Goal: Task Accomplishment & Management: Complete application form

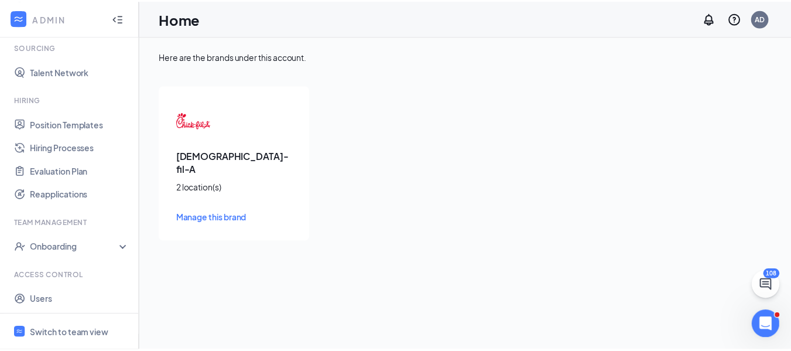
scroll to position [212, 0]
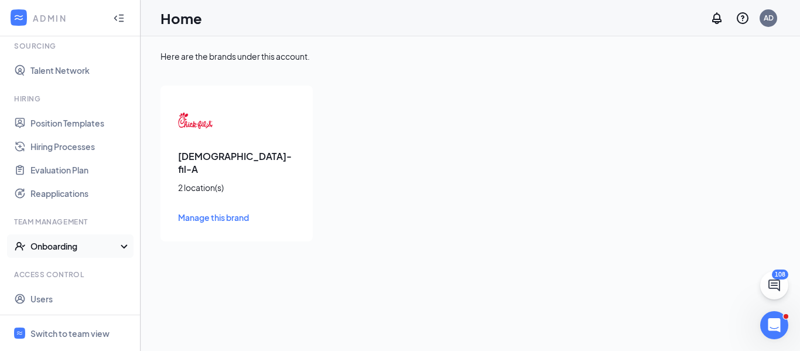
click at [62, 249] on div "Onboarding" at bounding box center [75, 246] width 90 height 12
click at [59, 267] on link "Onboarding Processes" at bounding box center [80, 269] width 100 height 23
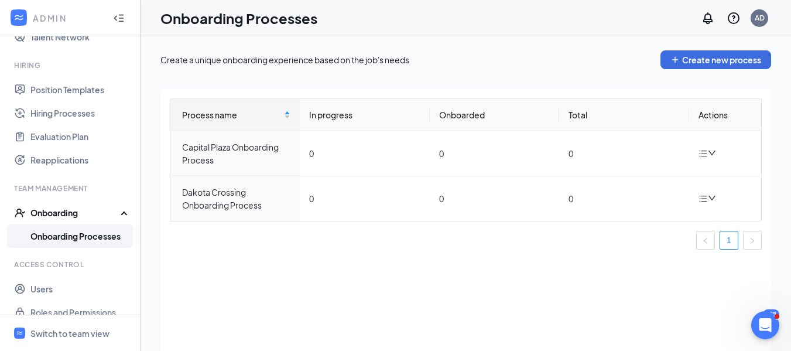
scroll to position [260, 0]
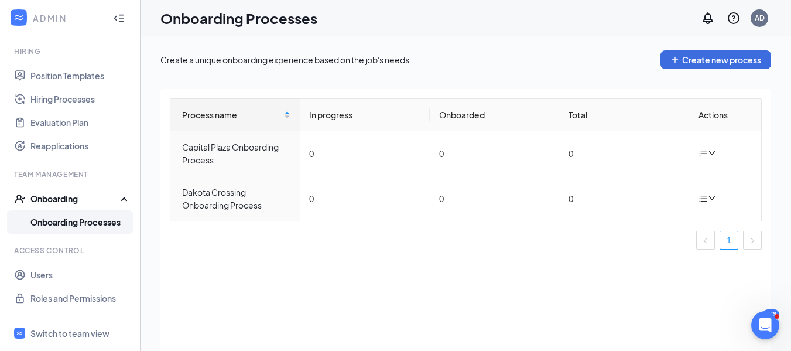
click at [42, 200] on div "Onboarding" at bounding box center [75, 199] width 90 height 12
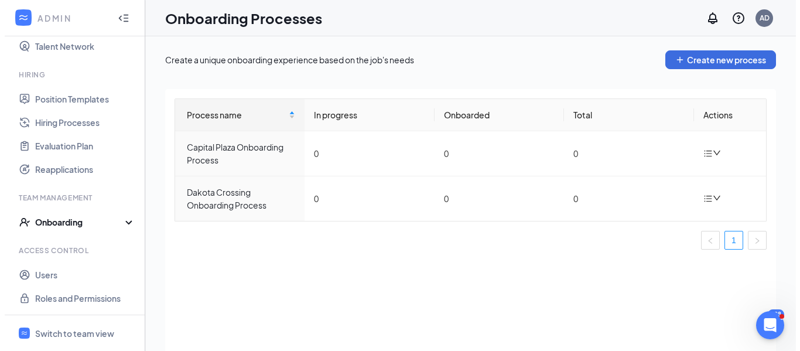
scroll to position [236, 0]
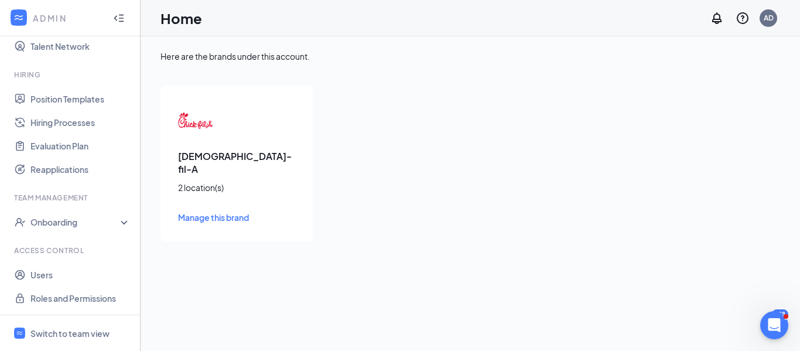
click at [114, 18] on icon "Collapse" at bounding box center [115, 17] width 3 height 5
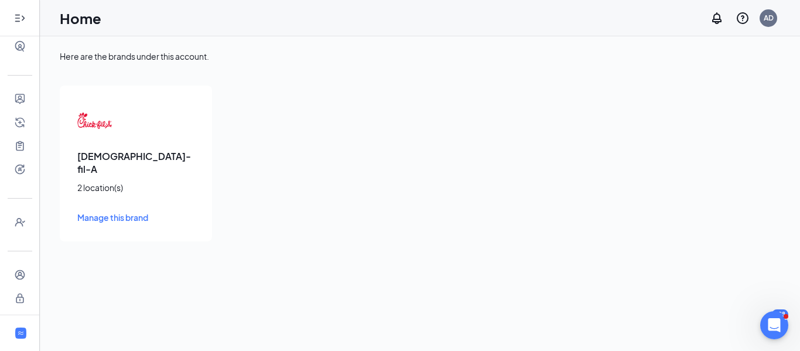
click at [14, 15] on icon "Expand" at bounding box center [20, 18] width 12 height 12
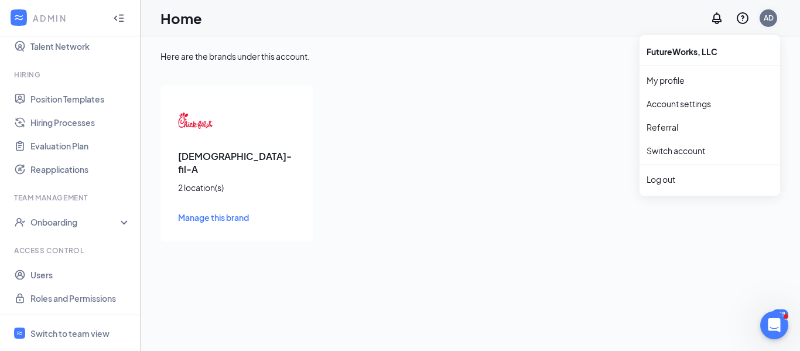
click at [769, 22] on div "AD" at bounding box center [769, 18] width 10 height 10
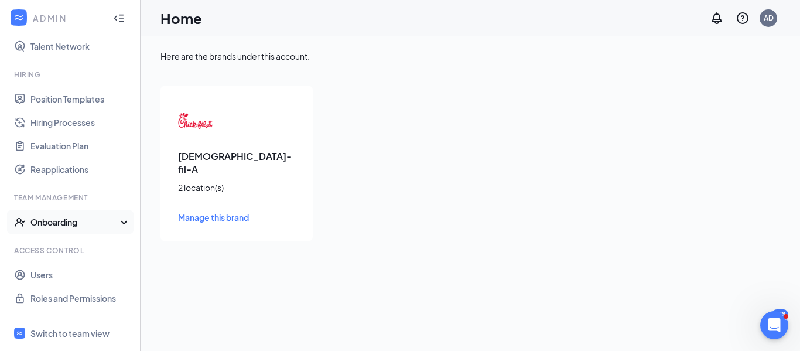
click at [83, 215] on div "Onboarding" at bounding box center [70, 221] width 141 height 23
click at [113, 22] on icon "Collapse" at bounding box center [119, 18] width 12 height 12
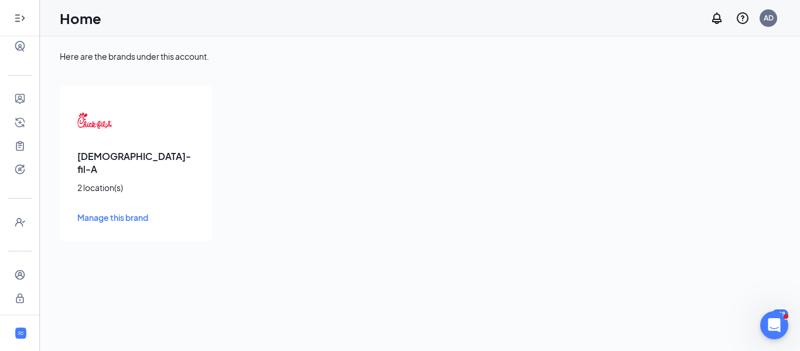
click at [17, 18] on icon "Expand" at bounding box center [20, 18] width 12 height 12
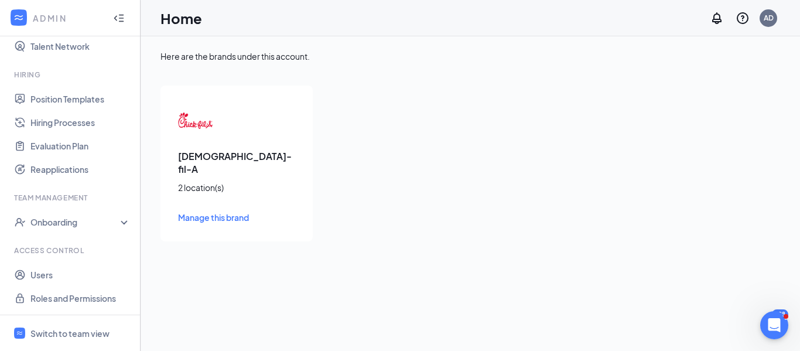
click at [17, 19] on icon "WorkstreamLogo" at bounding box center [19, 18] width 12 height 12
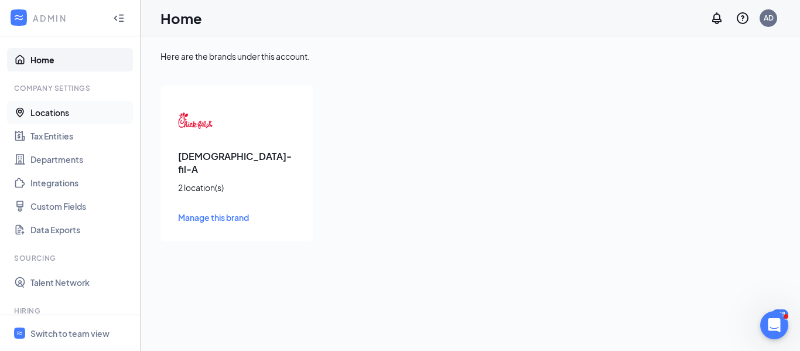
click at [59, 108] on link "Locations" at bounding box center [80, 112] width 100 height 23
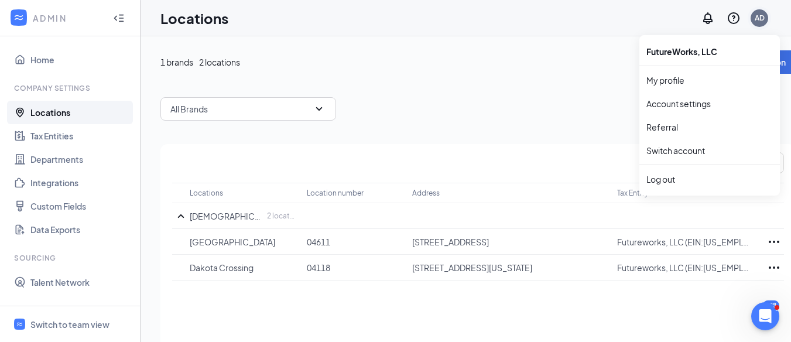
click at [772, 13] on div "AD" at bounding box center [759, 17] width 23 height 23
click at [673, 181] on div "Log out" at bounding box center [710, 179] width 127 height 12
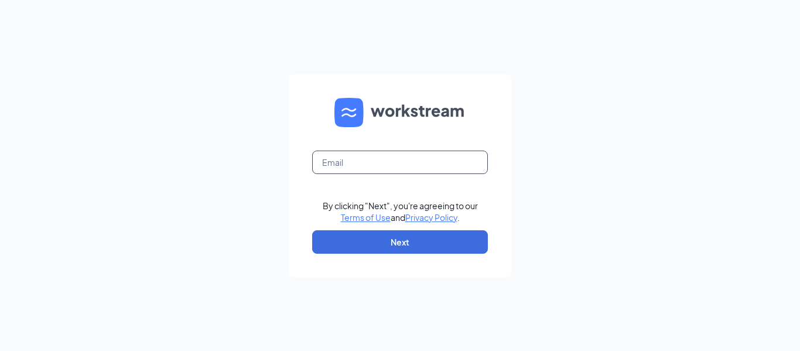
click at [372, 162] on input "text" at bounding box center [400, 162] width 176 height 23
type input "andreaalways247@yahoo.com"
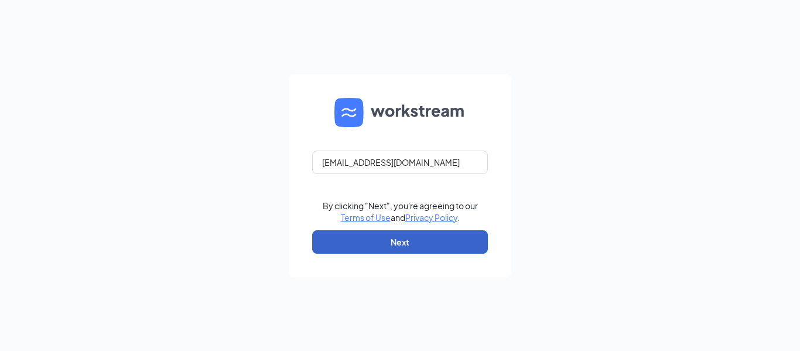
click at [393, 237] on button "Next" at bounding box center [400, 241] width 176 height 23
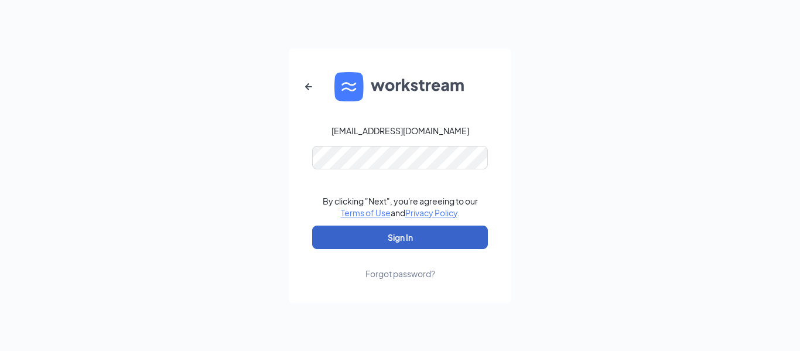
click at [373, 239] on button "Sign In" at bounding box center [400, 237] width 176 height 23
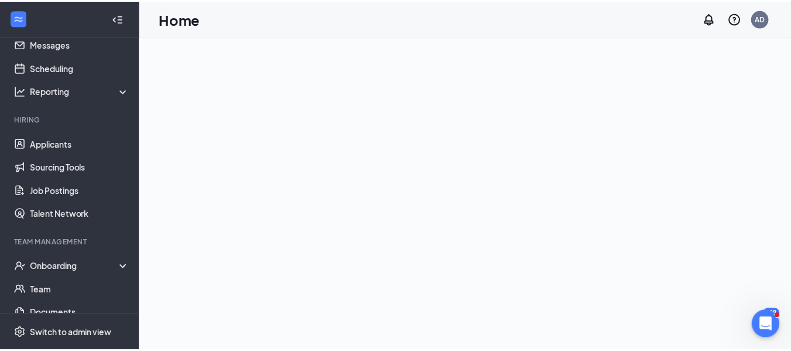
scroll to position [78, 0]
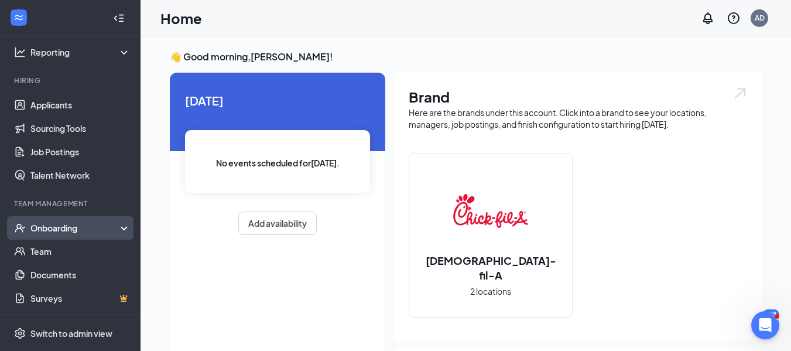
click at [53, 223] on div "Onboarding" at bounding box center [70, 227] width 141 height 23
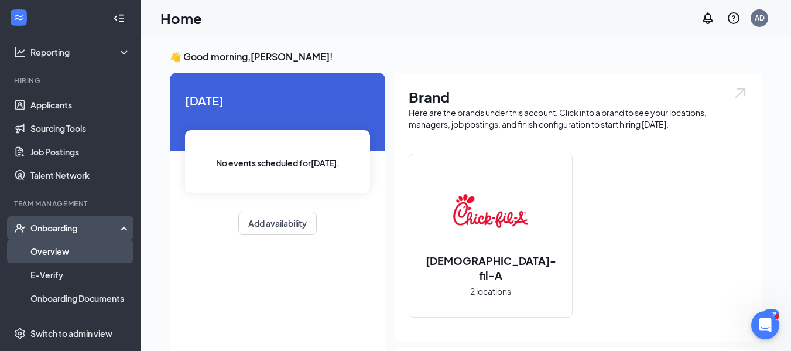
click at [53, 247] on link "Overview" at bounding box center [80, 251] width 100 height 23
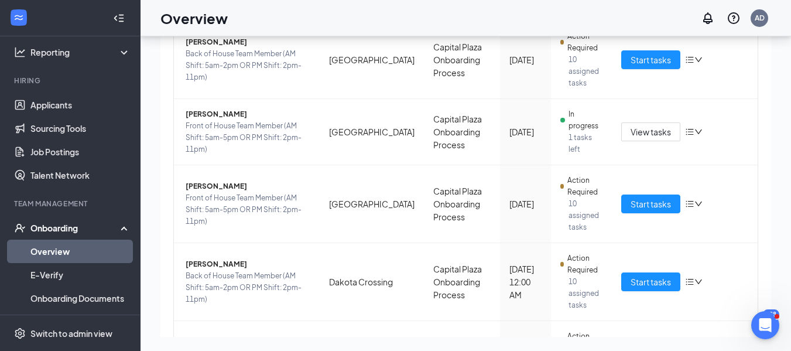
scroll to position [528, 0]
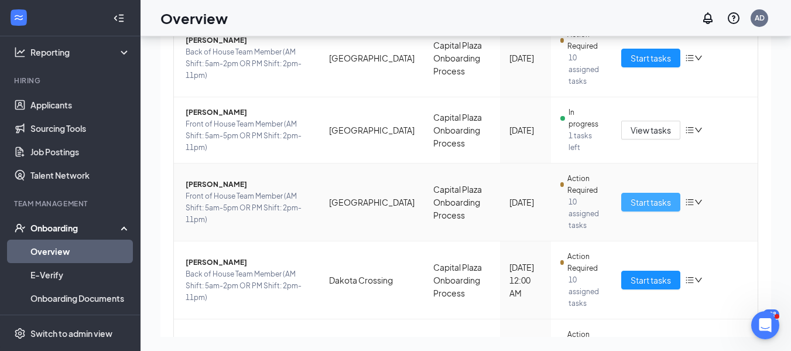
click at [655, 196] on span "Start tasks" at bounding box center [651, 202] width 40 height 13
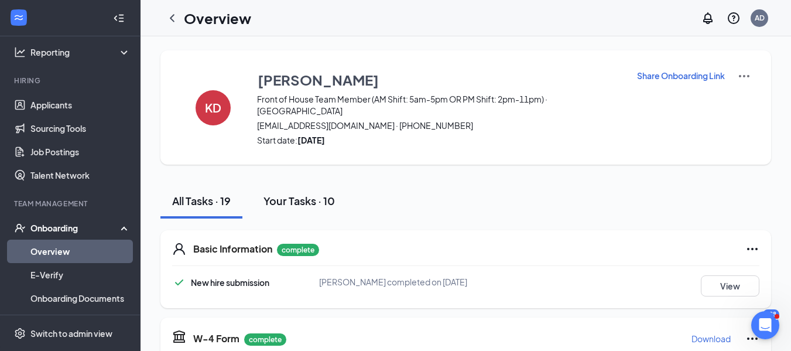
click at [310, 193] on div "Your Tasks · 10" at bounding box center [299, 200] width 71 height 15
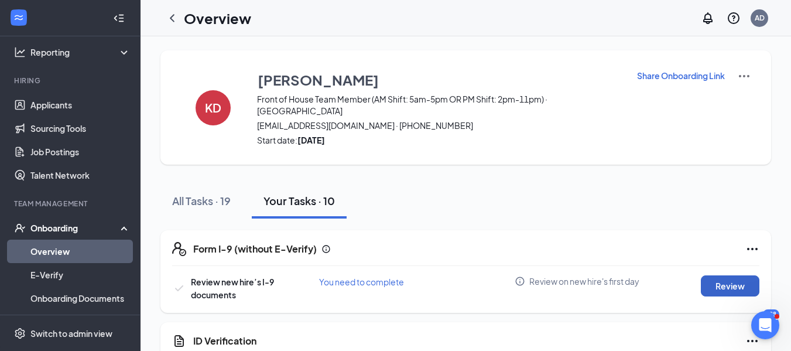
click at [719, 275] on button "Review" at bounding box center [730, 285] width 59 height 21
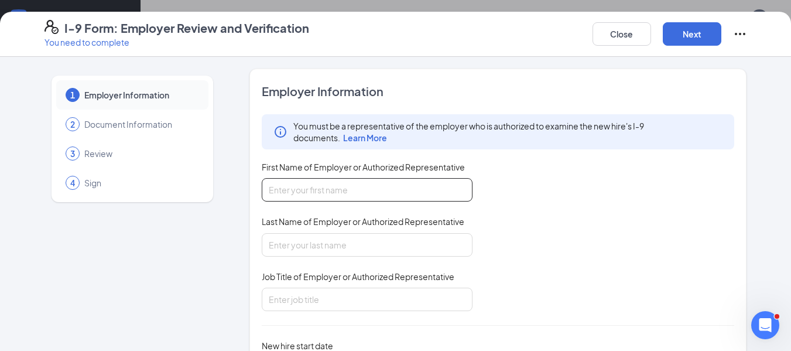
click at [414, 198] on input "First Name of Employer or Authorized Representative" at bounding box center [367, 189] width 211 height 23
type input "[DEMOGRAPHIC_DATA]"
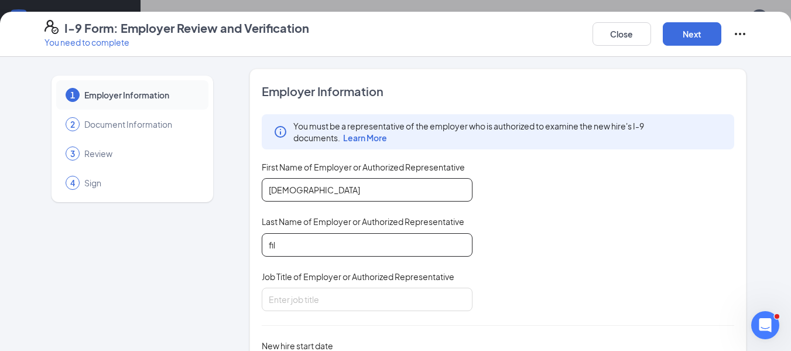
type input "fil"
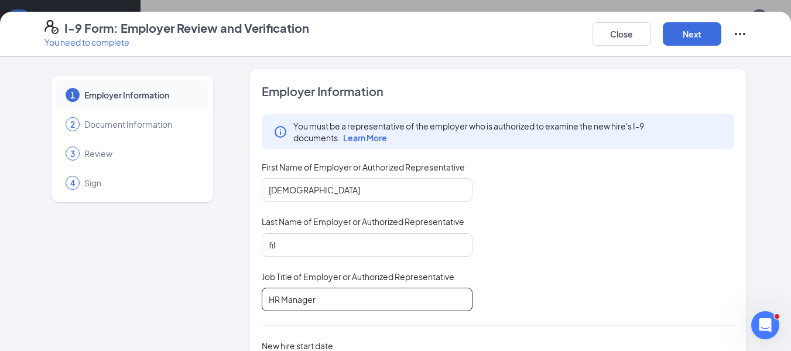
type input "HR Manager"
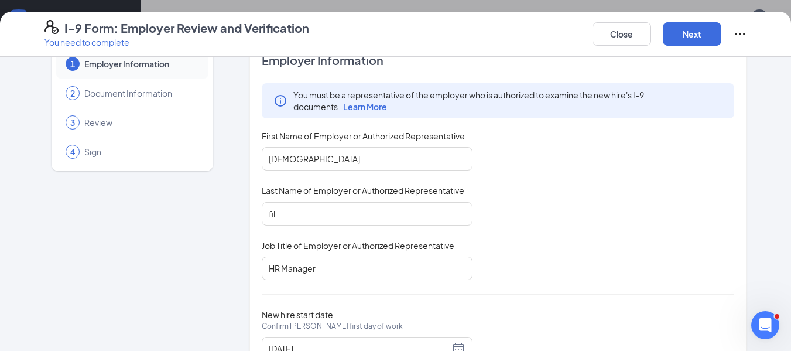
scroll to position [81, 0]
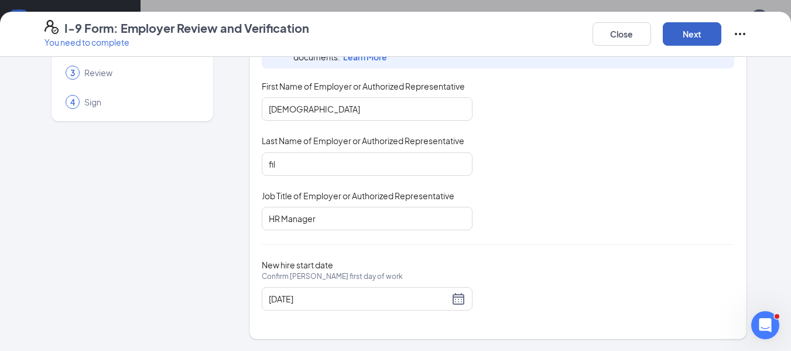
click at [701, 30] on button "Next" at bounding box center [692, 33] width 59 height 23
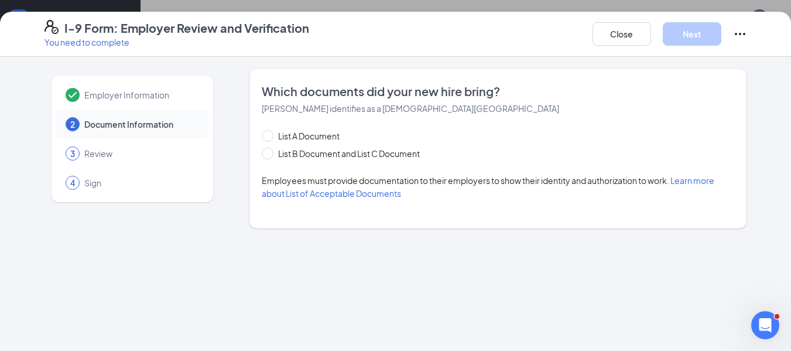
scroll to position [0, 0]
click at [265, 135] on input "List A Document" at bounding box center [266, 134] width 8 height 8
radio input "true"
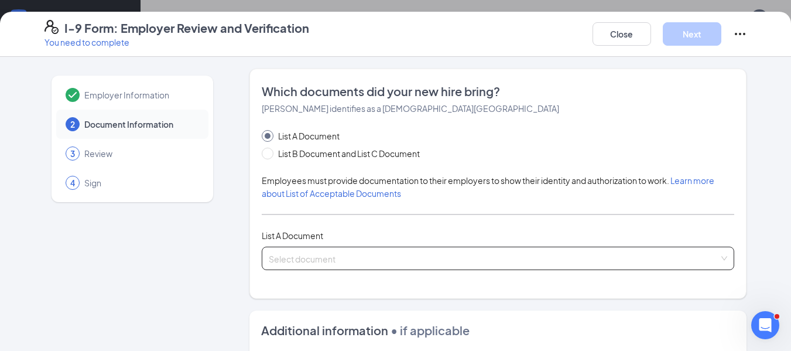
click at [274, 256] on input "search" at bounding box center [494, 256] width 451 height 18
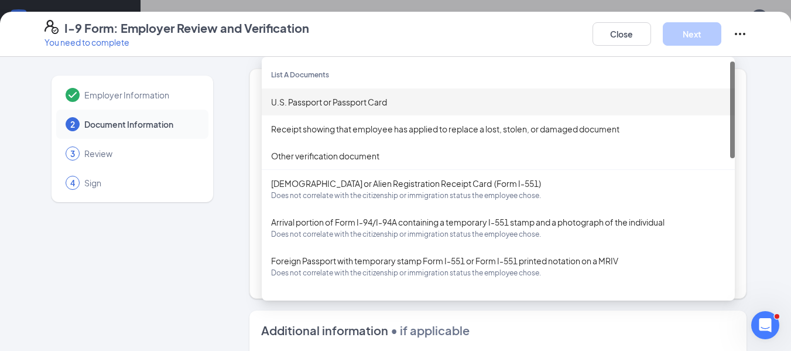
click at [294, 107] on div "U.S. Passport or Passport Card" at bounding box center [498, 101] width 455 height 13
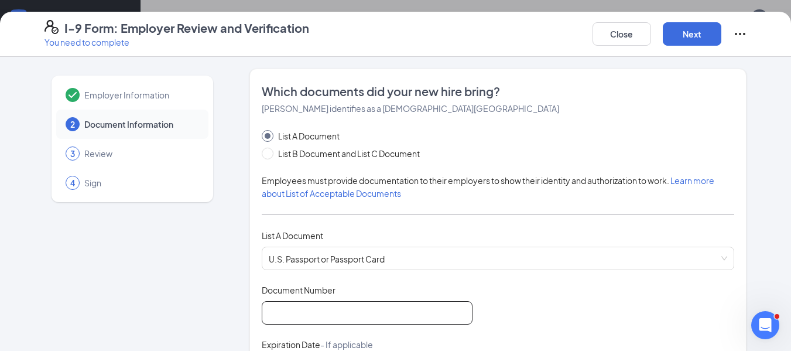
click at [323, 309] on input "Document Number" at bounding box center [367, 312] width 211 height 23
type input "A58383688"
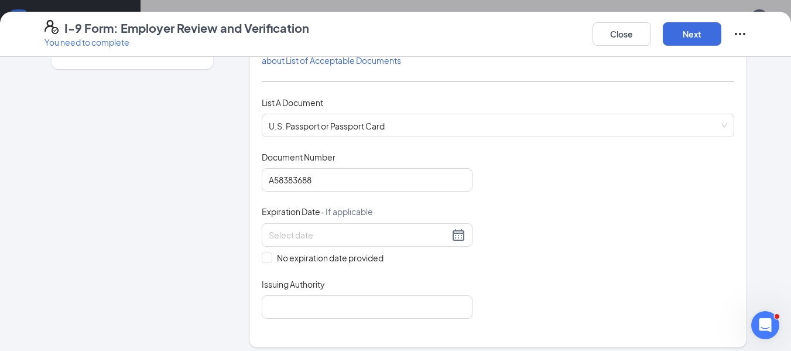
scroll to position [211, 0]
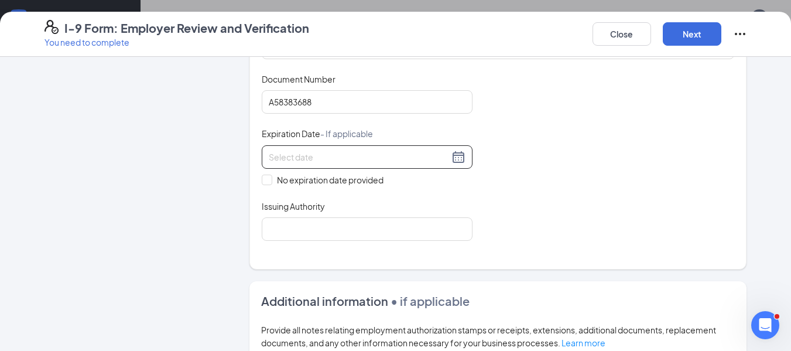
click at [282, 153] on input at bounding box center [359, 157] width 180 height 13
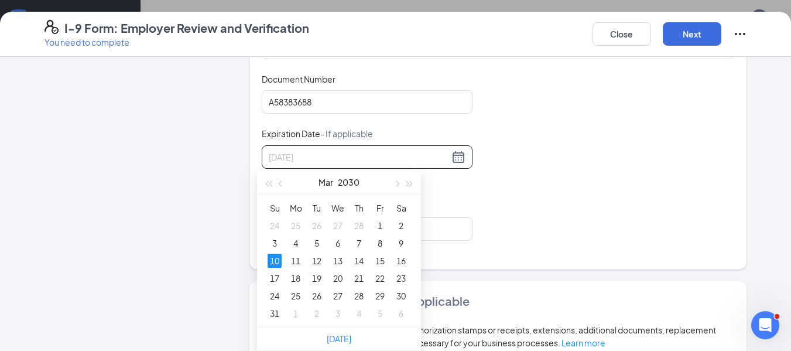
click at [271, 260] on div "10" at bounding box center [275, 261] width 14 height 14
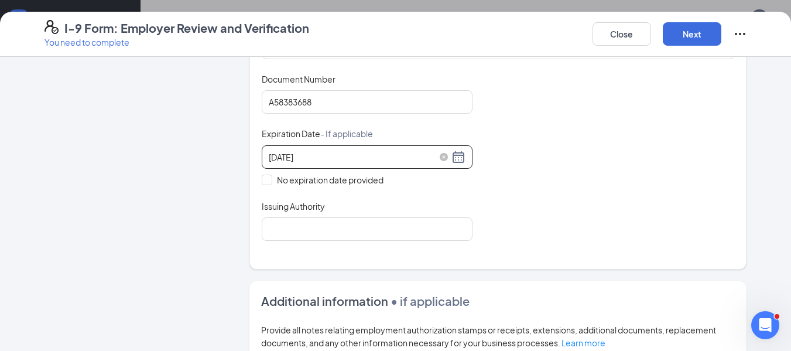
click at [456, 155] on div "[DATE]" at bounding box center [367, 157] width 197 height 14
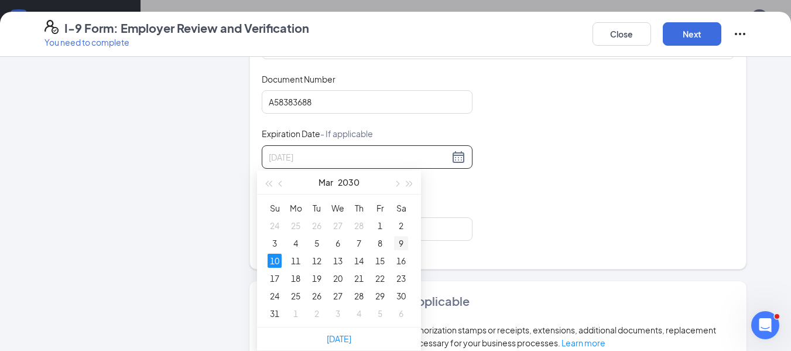
type input "[DATE]"
click at [398, 241] on div "9" at bounding box center [401, 243] width 14 height 14
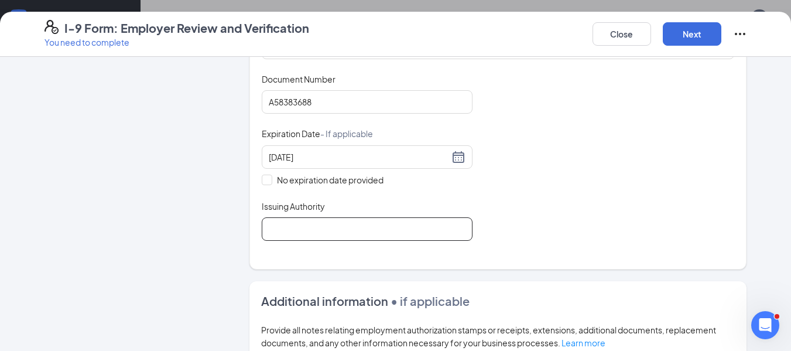
click at [393, 229] on input "Issuing Authority" at bounding box center [367, 228] width 211 height 23
type input "usa"
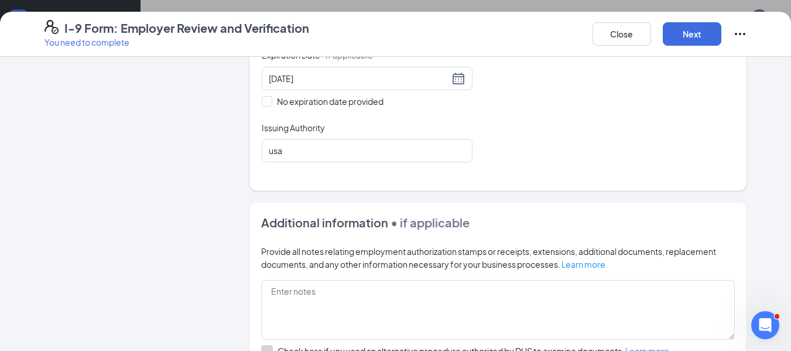
scroll to position [399, 0]
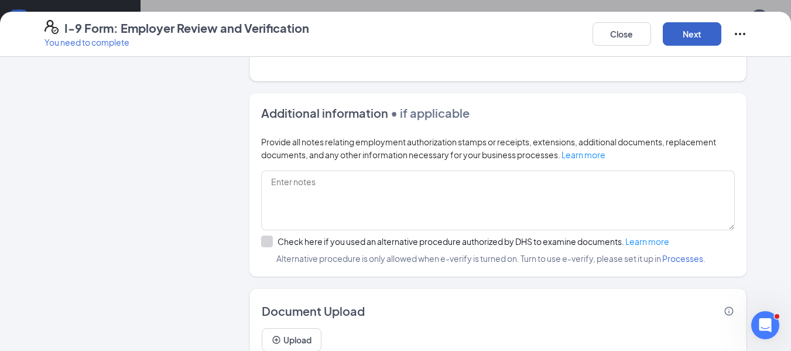
click at [677, 35] on button "Next" at bounding box center [692, 33] width 59 height 23
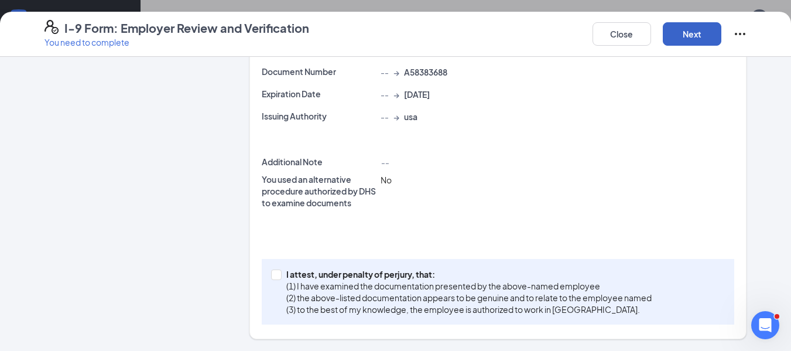
scroll to position [277, 0]
click at [271, 272] on input "I attest, under penalty of [PERSON_NAME], that: (1) I have examined the documen…" at bounding box center [275, 273] width 8 height 8
checkbox input "true"
click at [684, 29] on button "Next" at bounding box center [692, 33] width 59 height 23
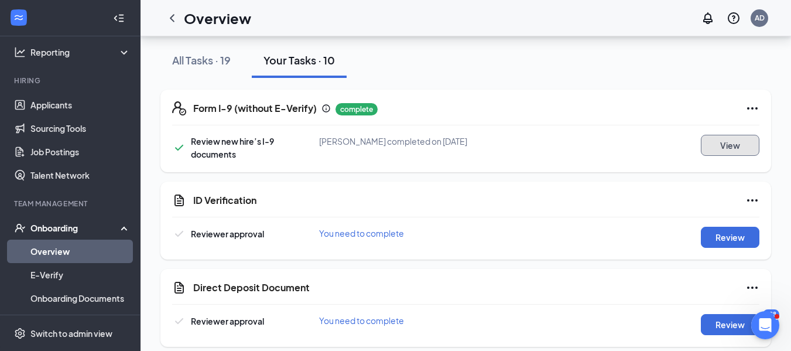
scroll to position [179, 0]
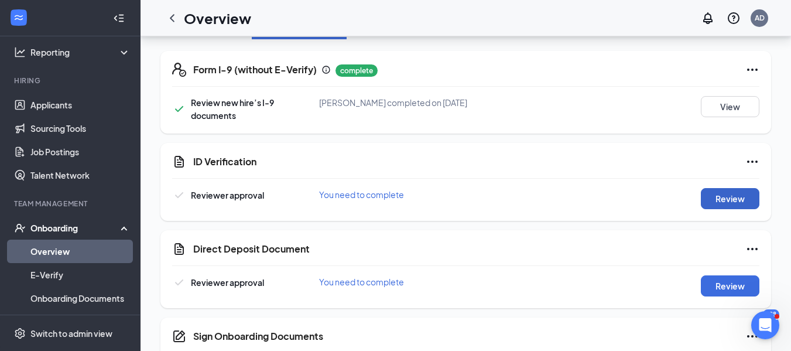
click at [722, 188] on button "Review" at bounding box center [730, 198] width 59 height 21
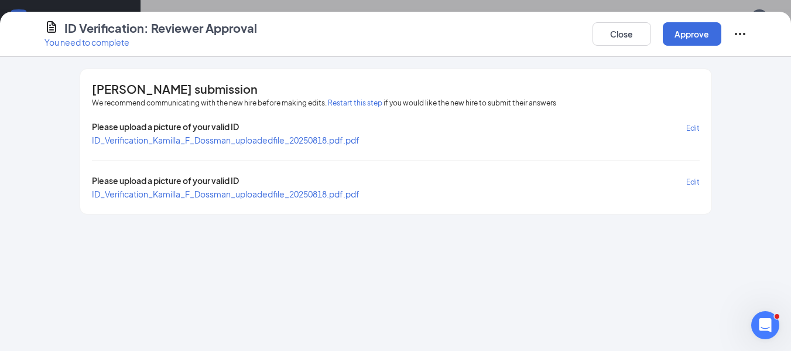
click at [318, 139] on span "ID_Verification_Kamilla_F_Dossman_uploadedfile_20250818.pdf.pdf" at bounding box center [226, 140] width 268 height 11
click at [698, 39] on button "Approve" at bounding box center [692, 33] width 59 height 23
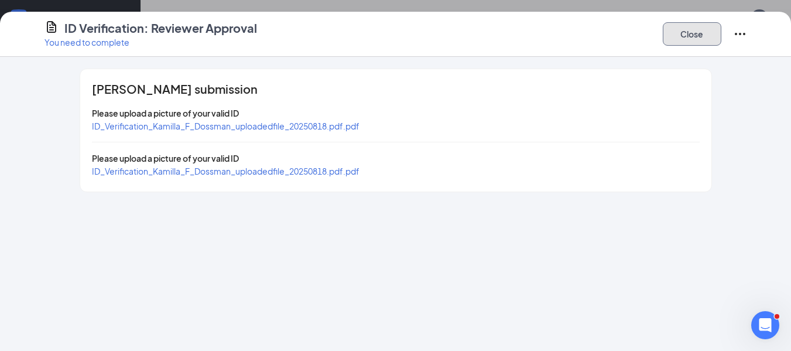
click at [697, 39] on button "Close" at bounding box center [692, 33] width 59 height 23
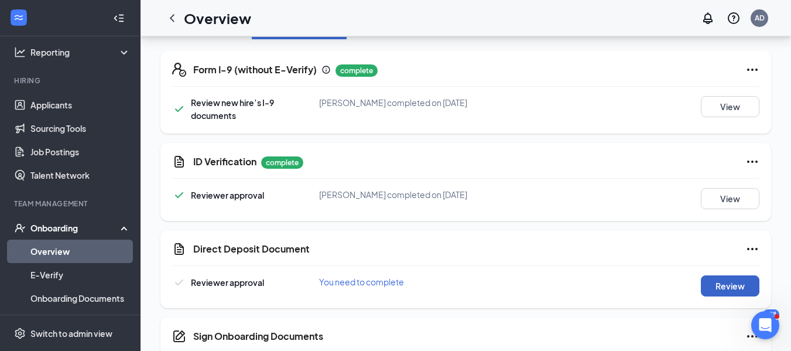
click at [729, 275] on button "Review" at bounding box center [730, 285] width 59 height 21
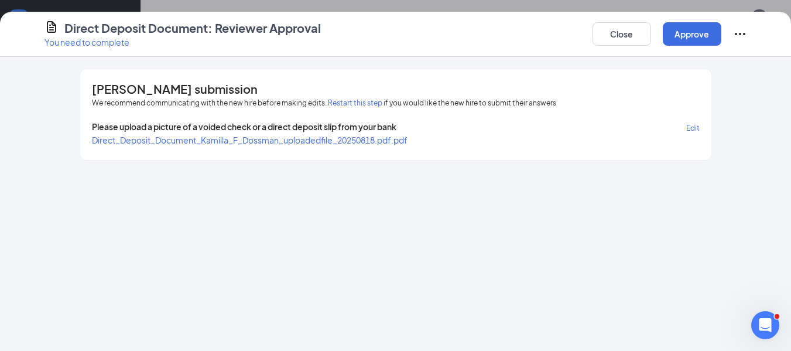
click at [333, 136] on span "Direct_Deposit_Document_Kamilla_F_Dossman_uploadedfile_20250818.pdf.pdf" at bounding box center [250, 140] width 316 height 11
click at [682, 32] on button "Approve" at bounding box center [692, 33] width 59 height 23
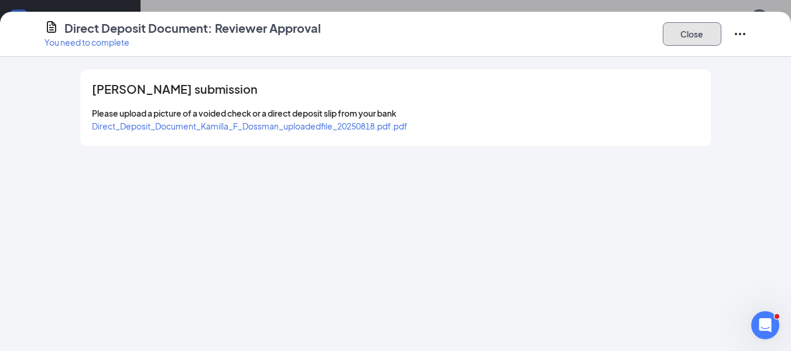
click at [680, 32] on button "Close" at bounding box center [692, 33] width 59 height 23
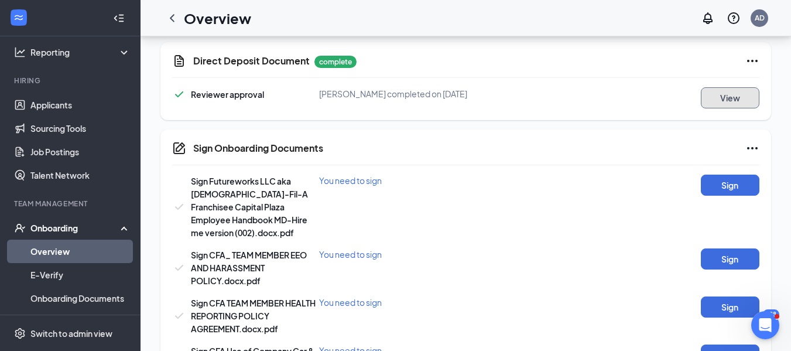
scroll to position [398, 0]
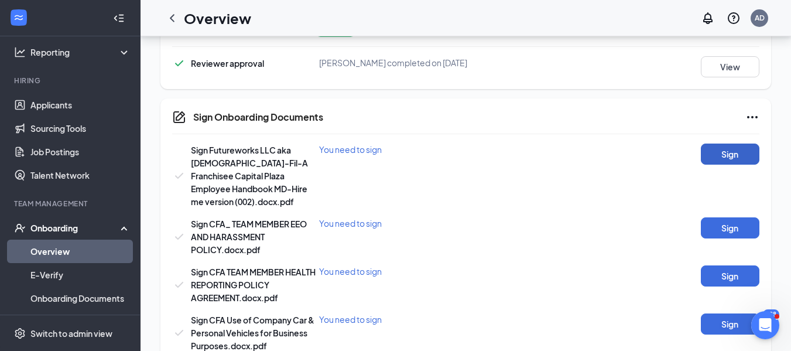
click at [719, 144] on button "Sign" at bounding box center [730, 154] width 59 height 21
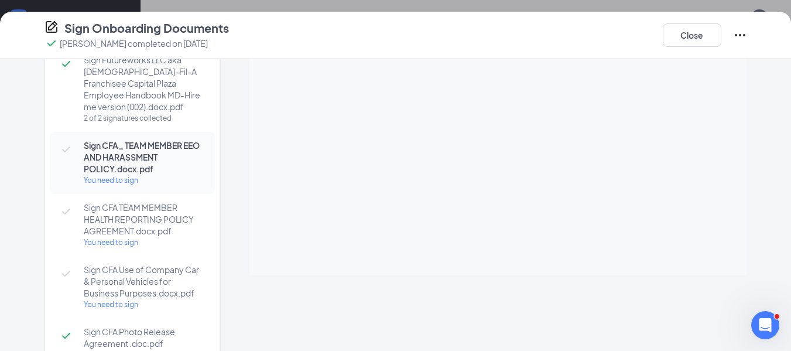
scroll to position [0, 0]
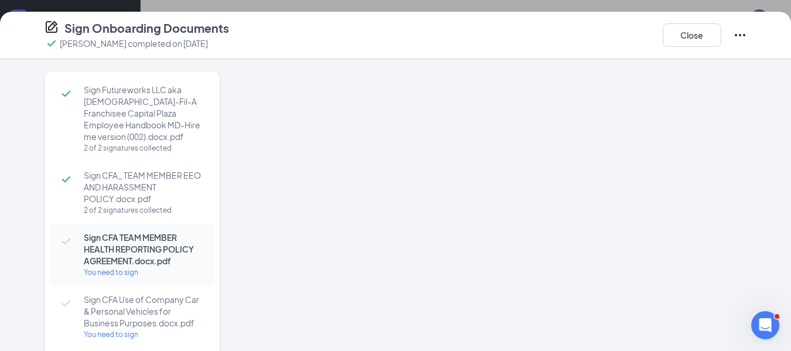
click at [489, 218] on div at bounding box center [499, 183] width 498 height 225
click at [118, 247] on span "Sign CFA TEAM MEMBER HEALTH REPORTING POLICY AGREEMENT.docx.pdf" at bounding box center [144, 248] width 120 height 35
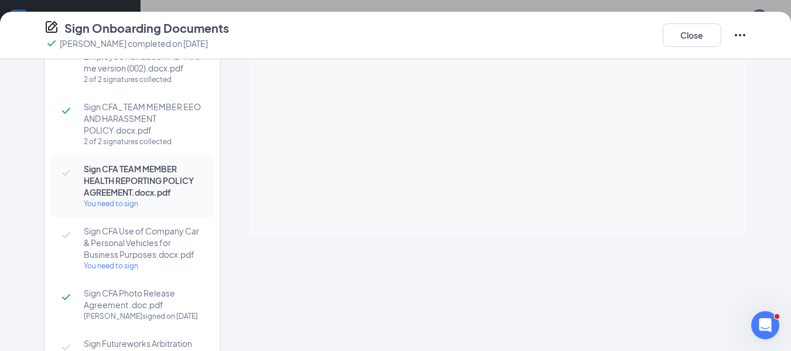
scroll to position [70, 0]
click at [681, 31] on button "Close" at bounding box center [692, 34] width 59 height 23
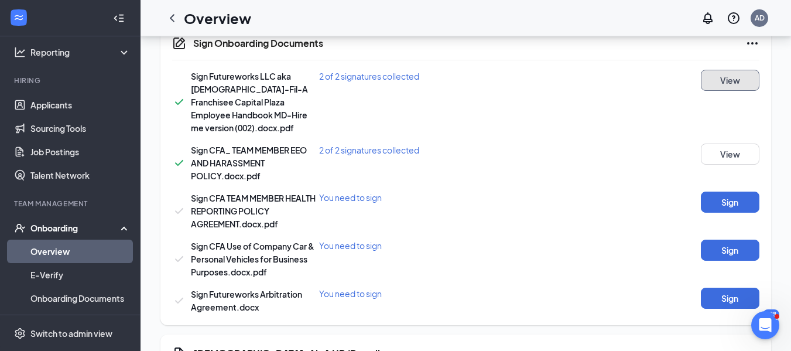
scroll to position [481, 0]
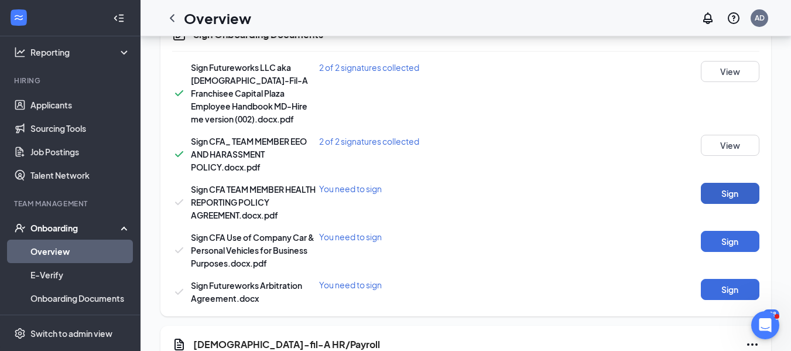
click at [719, 183] on button "Sign" at bounding box center [730, 193] width 59 height 21
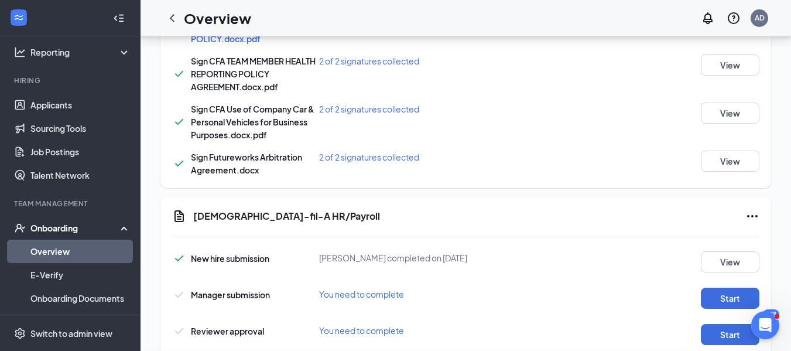
scroll to position [623, 0]
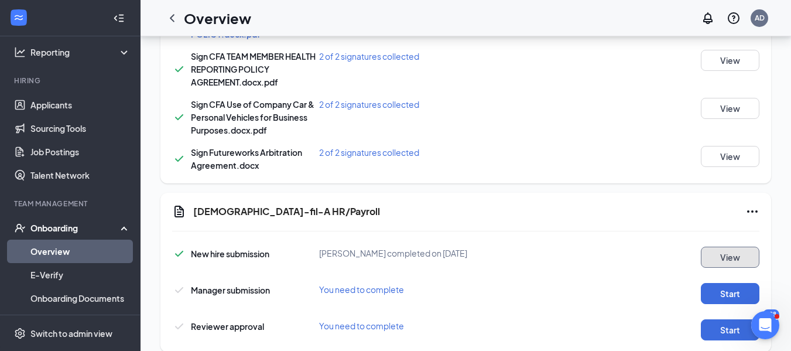
click at [736, 247] on button "View" at bounding box center [730, 257] width 59 height 21
click at [742, 283] on button "Start" at bounding box center [730, 293] width 59 height 21
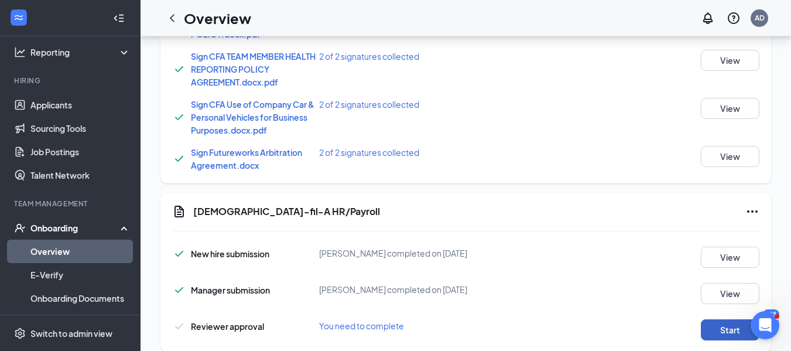
click at [724, 319] on button "Start" at bounding box center [730, 329] width 59 height 21
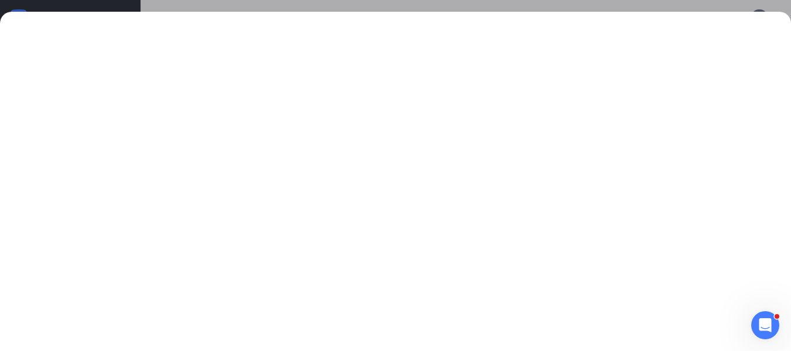
click at [690, 21] on div at bounding box center [395, 181] width 791 height 339
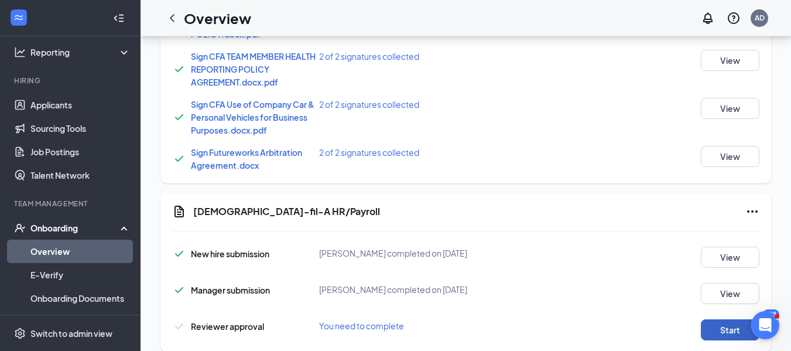
click at [727, 319] on button "Start" at bounding box center [730, 329] width 59 height 21
click at [748, 204] on icon "Ellipses" at bounding box center [753, 211] width 14 height 14
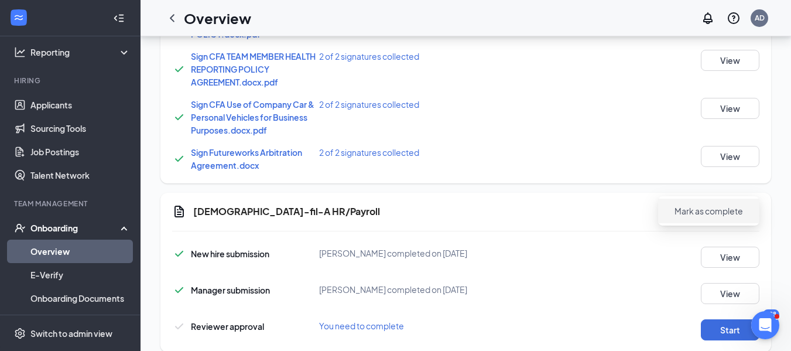
click at [716, 211] on span "Mark as complete" at bounding box center [709, 211] width 69 height 12
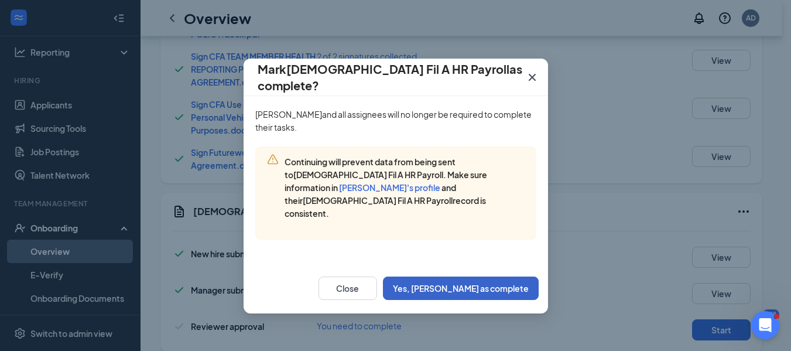
click at [483, 277] on button "Yes, [PERSON_NAME] as complete" at bounding box center [461, 288] width 156 height 23
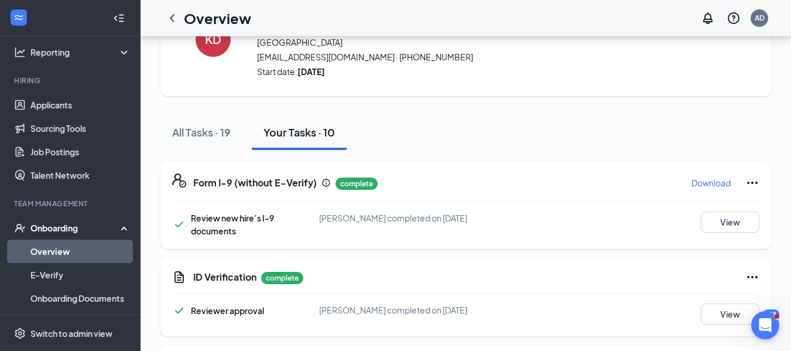
scroll to position [0, 0]
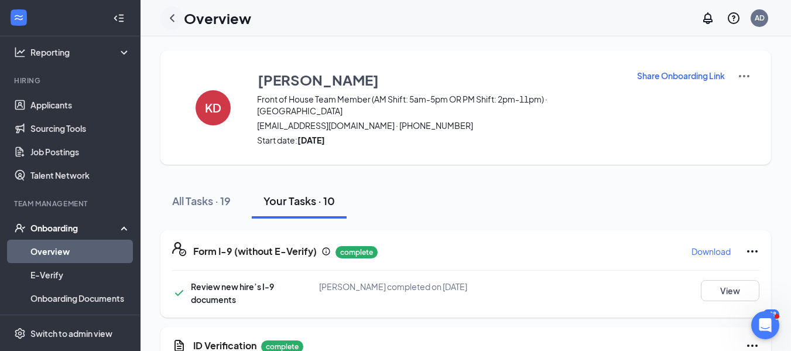
click at [172, 20] on icon "ChevronLeft" at bounding box center [172, 18] width 14 height 14
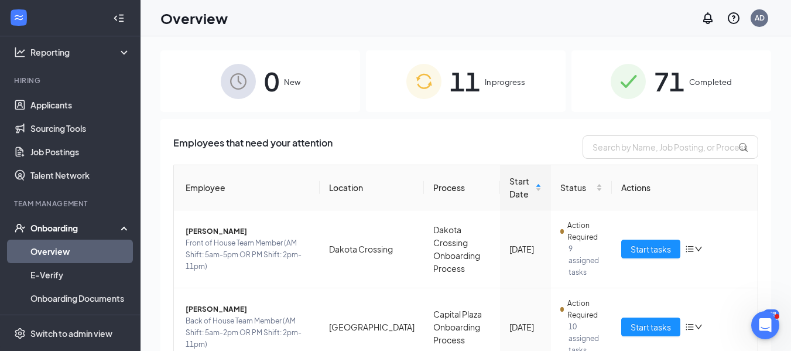
click at [81, 226] on div "Onboarding" at bounding box center [75, 228] width 90 height 12
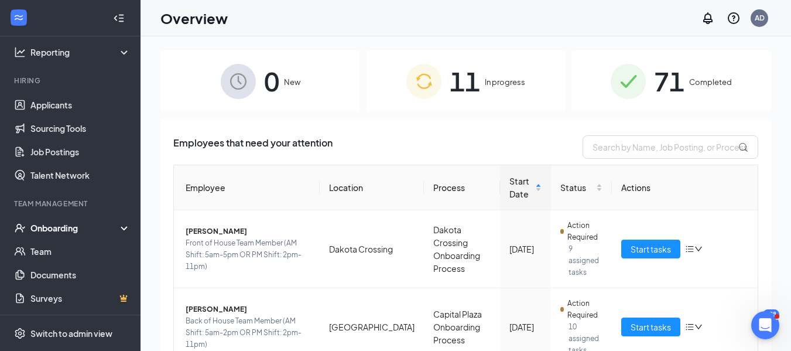
click at [46, 226] on div "Onboarding" at bounding box center [75, 228] width 90 height 12
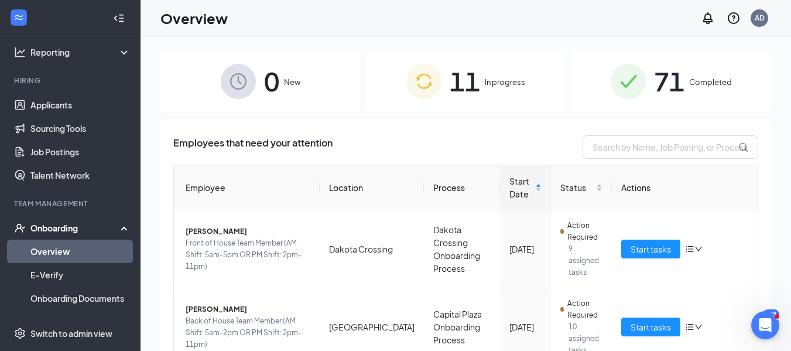
click at [50, 255] on link "Overview" at bounding box center [80, 251] width 100 height 23
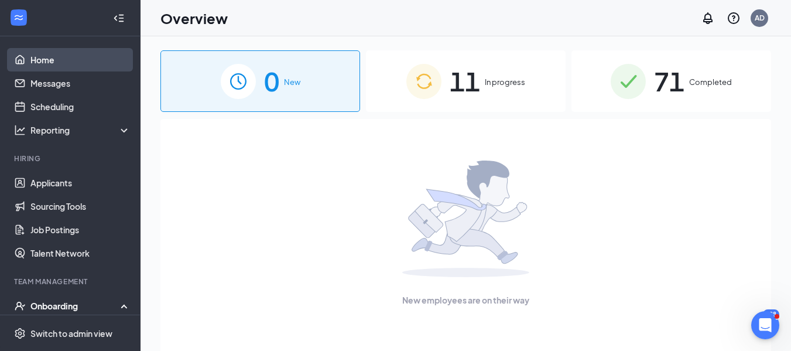
click at [65, 53] on link "Home" at bounding box center [80, 59] width 100 height 23
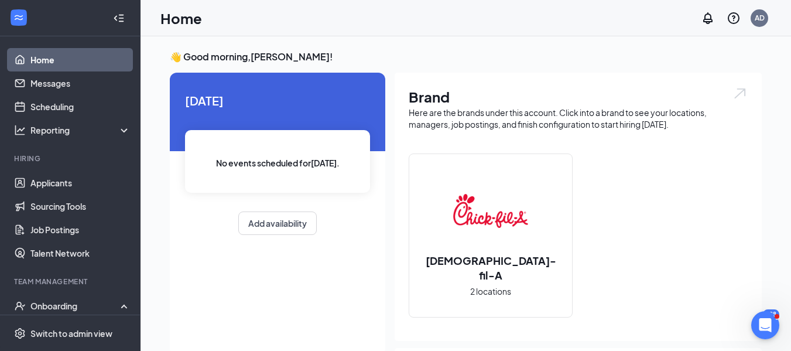
click at [37, 61] on link "Home" at bounding box center [80, 59] width 100 height 23
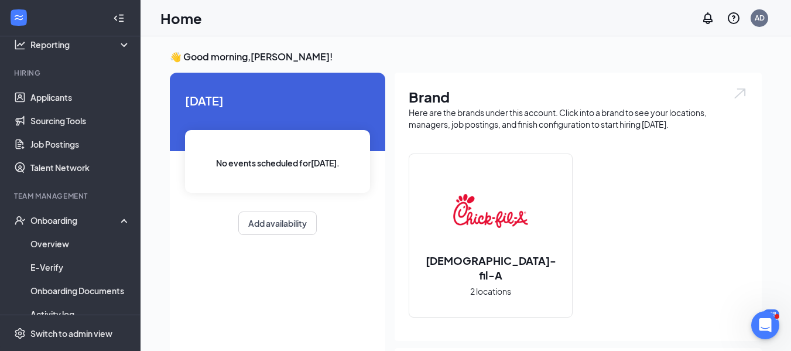
scroll to position [89, 0]
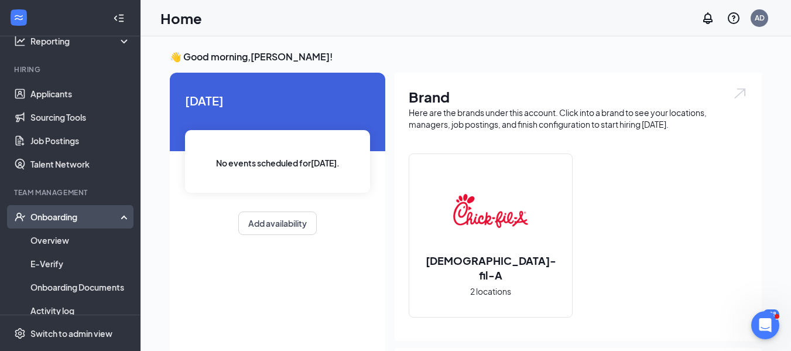
click at [70, 219] on div "Onboarding" at bounding box center [75, 217] width 90 height 12
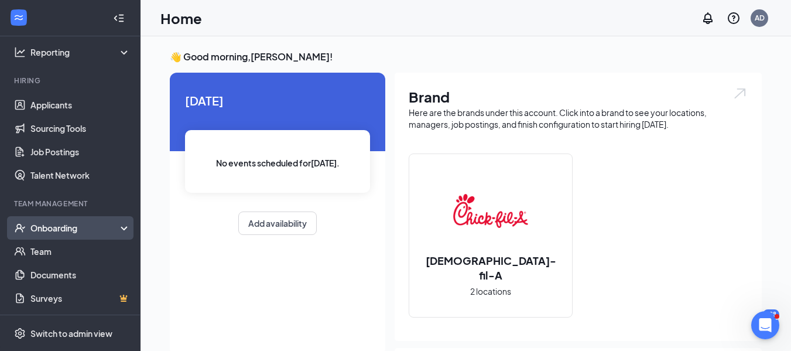
scroll to position [78, 0]
click at [53, 227] on div "Onboarding" at bounding box center [75, 228] width 90 height 12
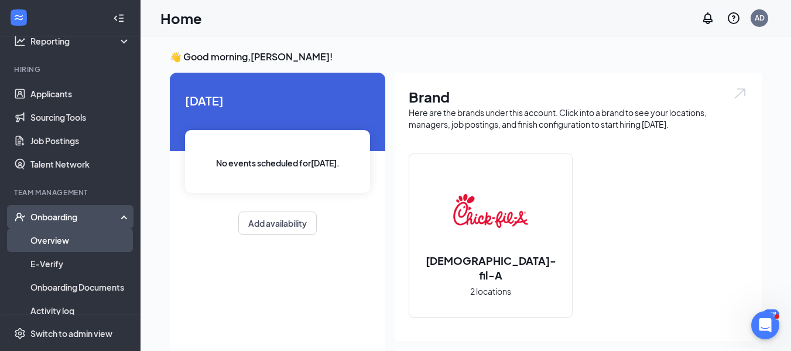
click at [50, 237] on link "Overview" at bounding box center [80, 239] width 100 height 23
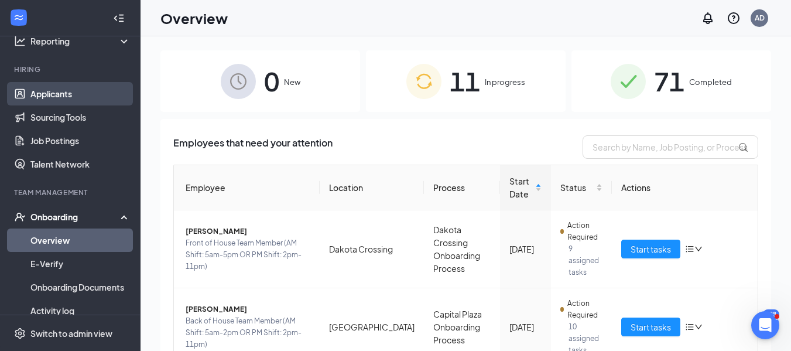
click at [42, 95] on link "Applicants" at bounding box center [80, 93] width 100 height 23
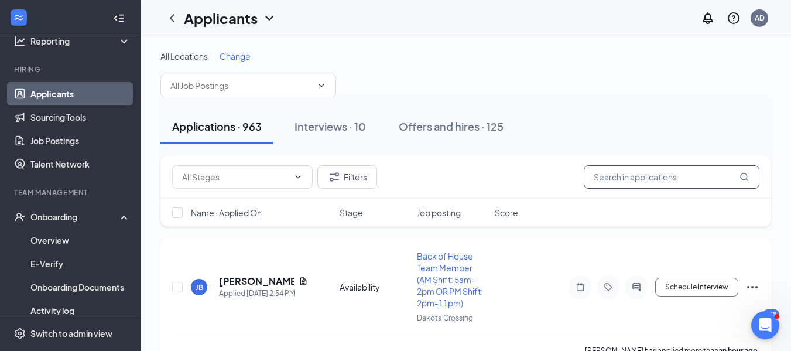
click at [615, 183] on input "text" at bounding box center [672, 176] width 176 height 23
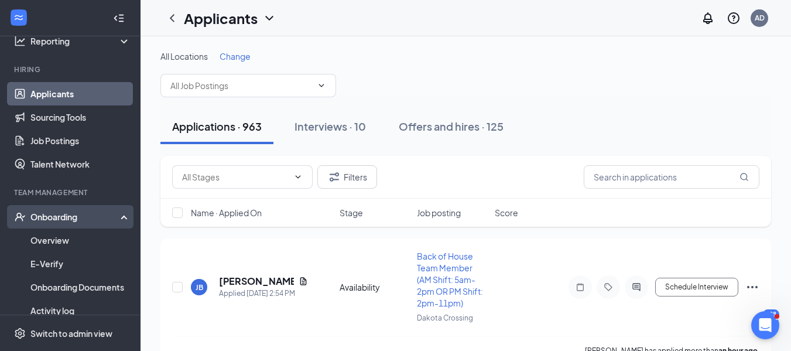
click at [83, 219] on div "Onboarding" at bounding box center [75, 217] width 90 height 12
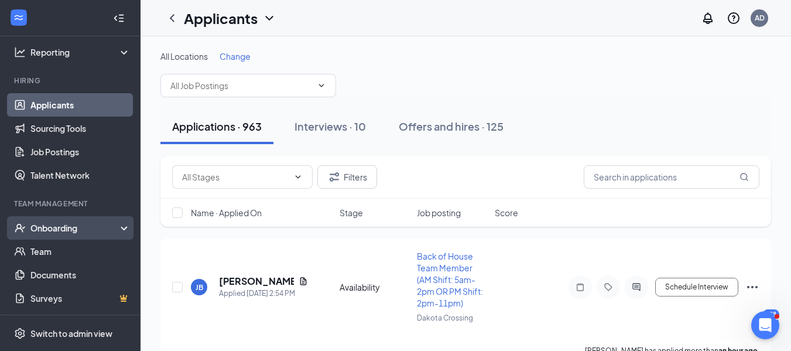
click at [75, 227] on div "Onboarding" at bounding box center [75, 228] width 90 height 12
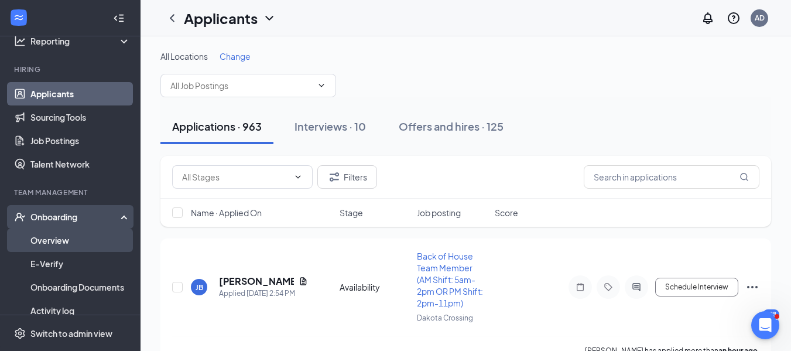
click at [65, 238] on link "Overview" at bounding box center [80, 239] width 100 height 23
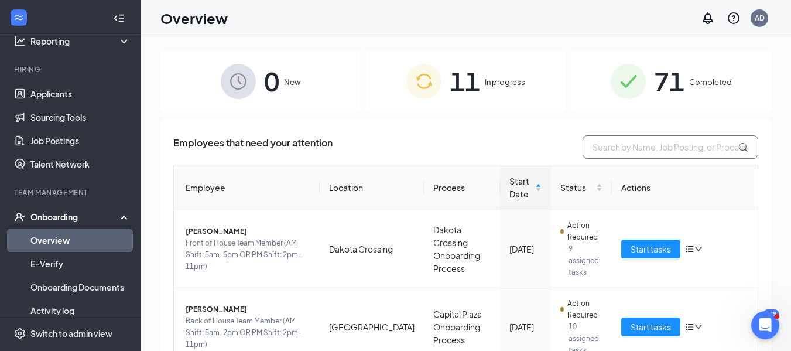
click at [594, 146] on input "text" at bounding box center [671, 146] width 176 height 23
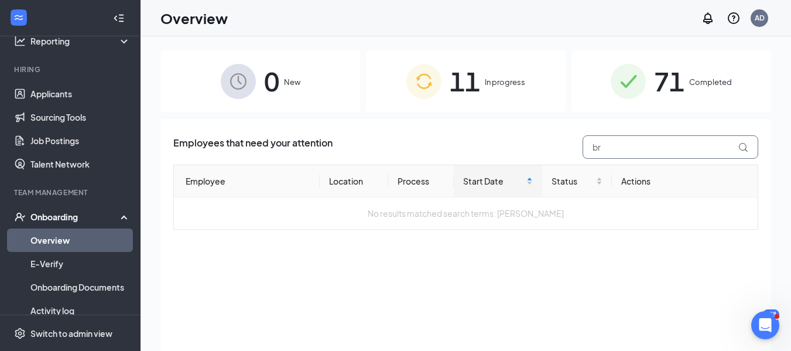
type input "b"
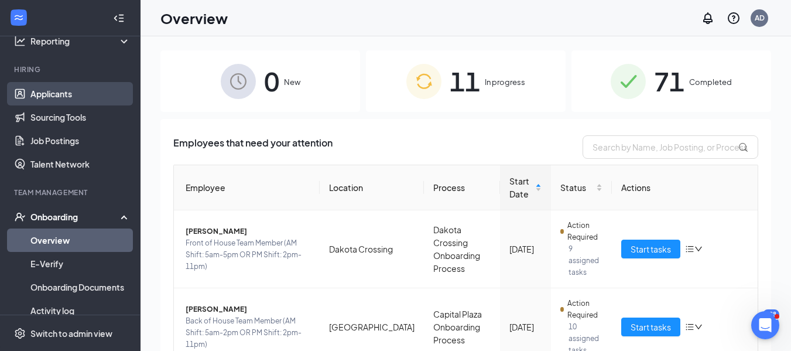
click at [39, 97] on link "Applicants" at bounding box center [80, 93] width 100 height 23
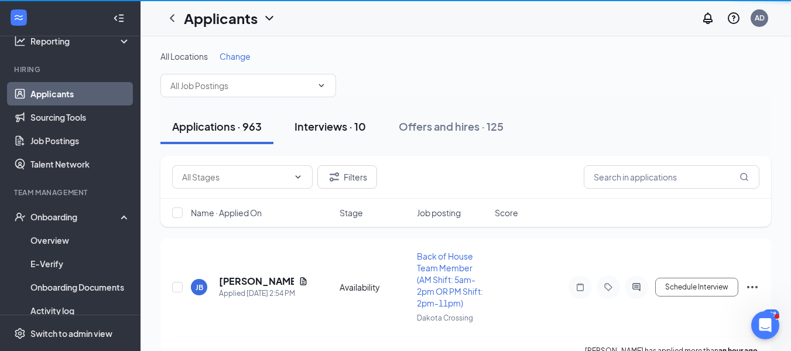
click at [330, 124] on div "Interviews · 10" at bounding box center [330, 126] width 71 height 15
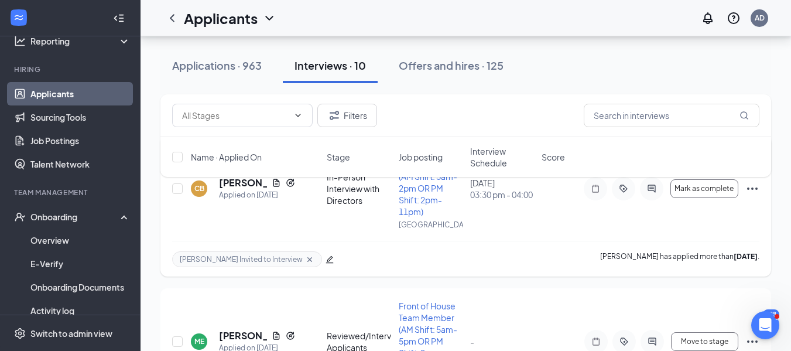
scroll to position [117, 0]
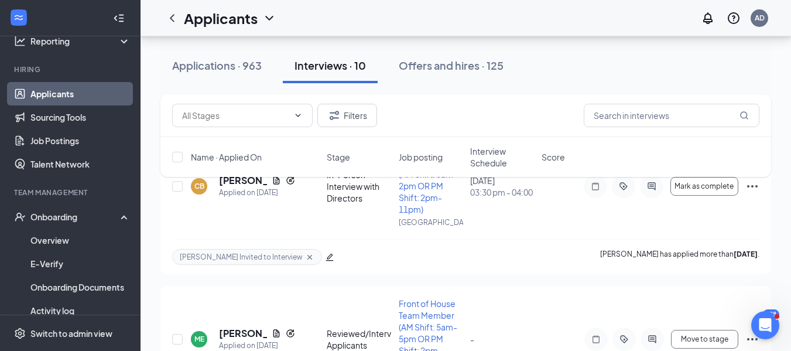
click at [229, 182] on div "Filters Name · Applied On Stage Job posting Interview Schedule Score" at bounding box center [466, 141] width 611 height 94
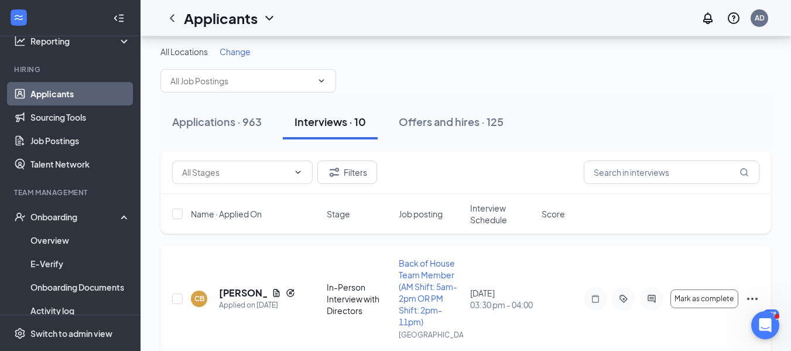
scroll to position [0, 0]
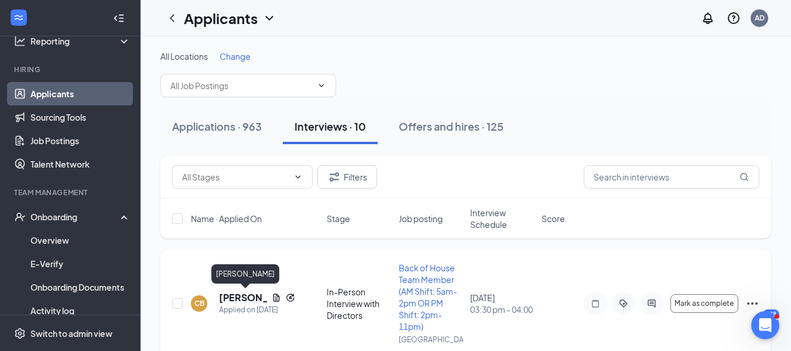
click at [241, 298] on h5 "[PERSON_NAME]" at bounding box center [243, 297] width 48 height 13
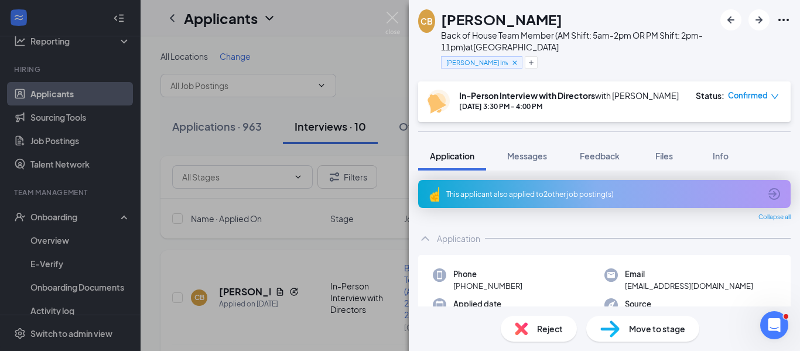
click at [241, 295] on div "CB [PERSON_NAME] Back of House Team Member (AM Shift: 5am-2pm OR PM Shift: 2pm-…" at bounding box center [400, 175] width 800 height 351
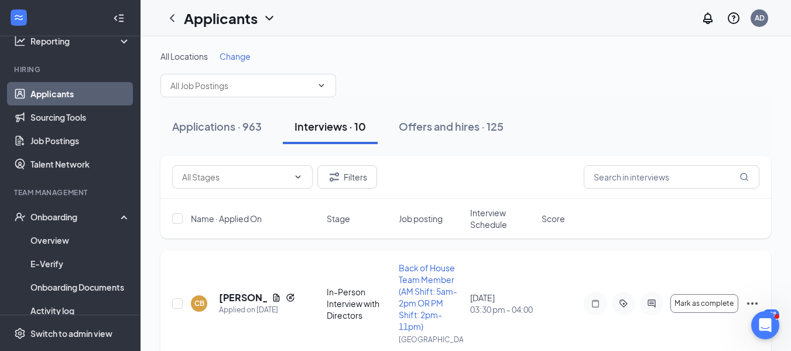
click at [752, 303] on icon "Ellipses" at bounding box center [753, 303] width 14 height 14
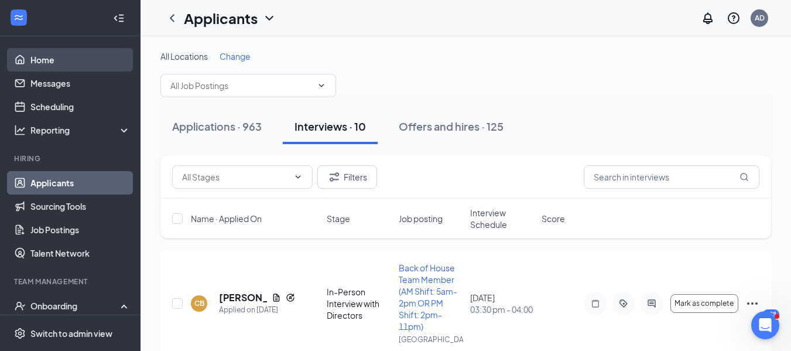
click at [54, 57] on link "Home" at bounding box center [80, 59] width 100 height 23
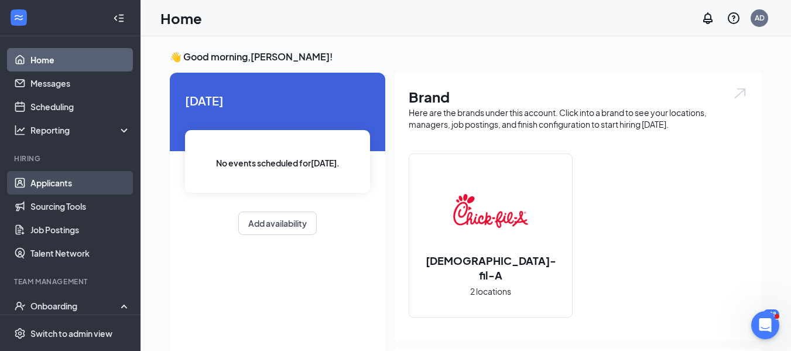
click at [56, 180] on link "Applicants" at bounding box center [80, 182] width 100 height 23
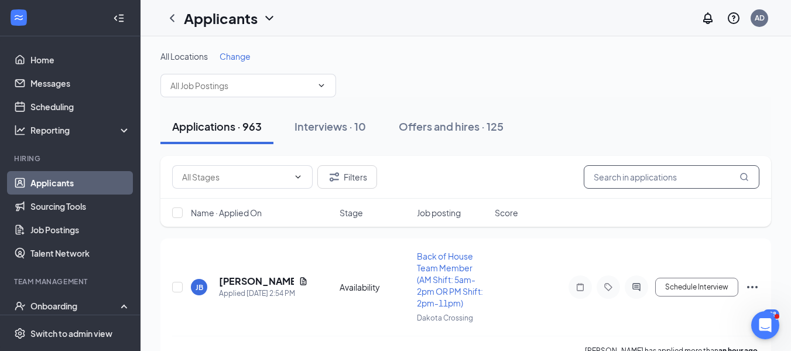
click at [623, 175] on input "text" at bounding box center [672, 176] width 176 height 23
click at [658, 171] on input "text" at bounding box center [672, 176] width 176 height 23
click at [624, 182] on input "text" at bounding box center [672, 176] width 176 height 23
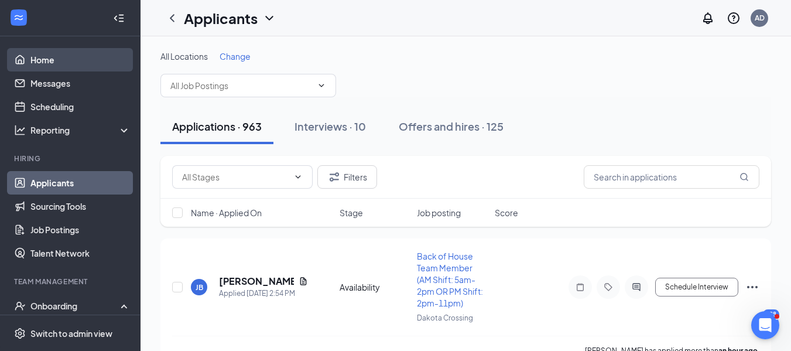
click at [67, 62] on link "Home" at bounding box center [80, 59] width 100 height 23
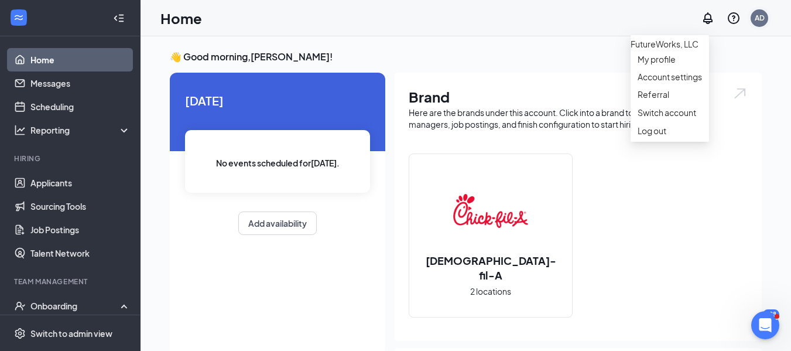
click at [757, 18] on div "AD" at bounding box center [760, 18] width 10 height 10
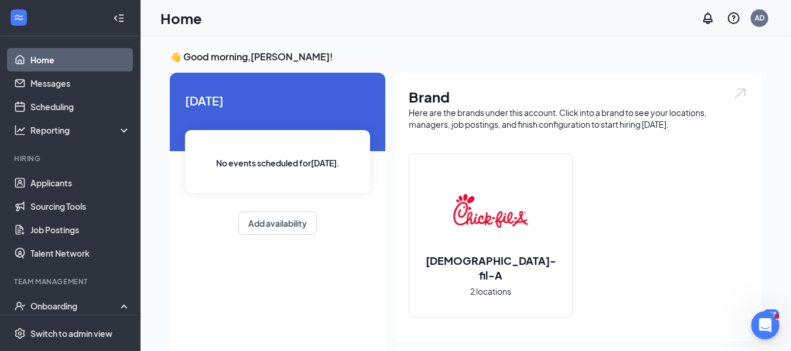
click at [53, 62] on link "Home" at bounding box center [80, 59] width 100 height 23
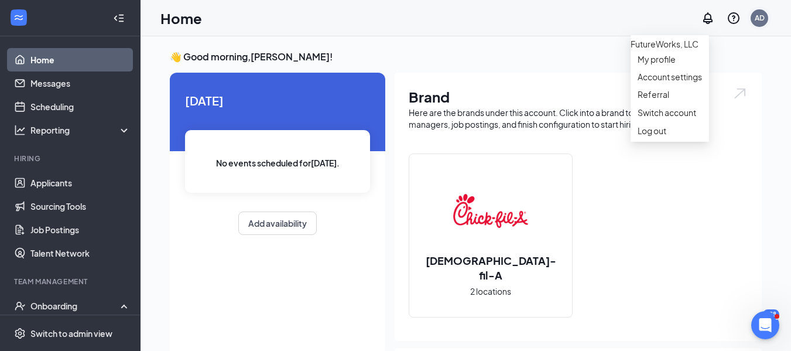
click at [758, 25] on div "AD" at bounding box center [760, 18] width 18 height 18
click at [672, 136] on div "Log out" at bounding box center [670, 131] width 64 height 12
